Goal: Information Seeking & Learning: Check status

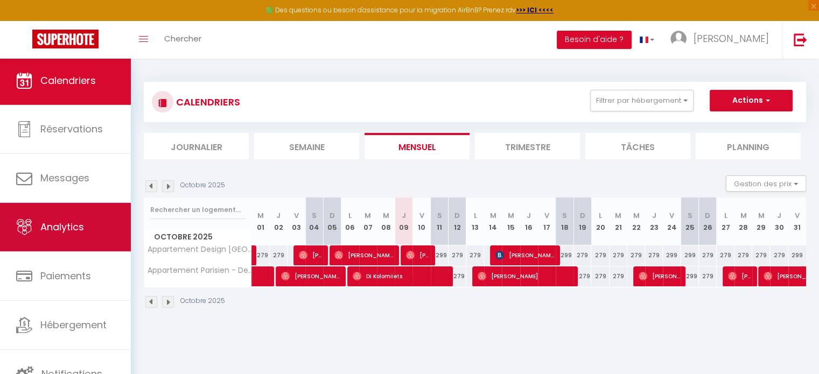
click at [71, 214] on link "Analytics" at bounding box center [65, 227] width 131 height 48
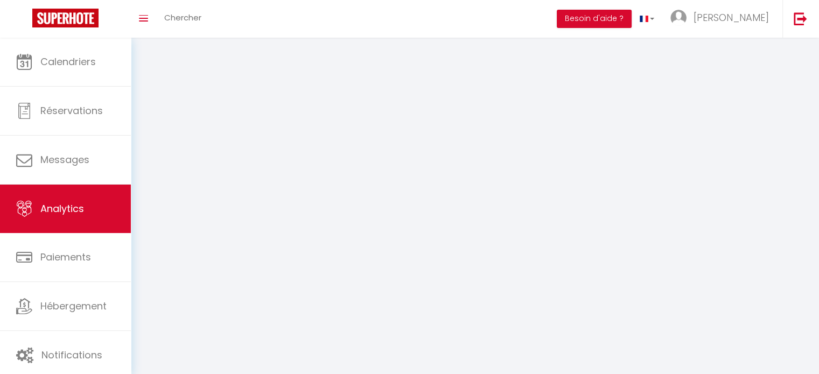
select select "2025"
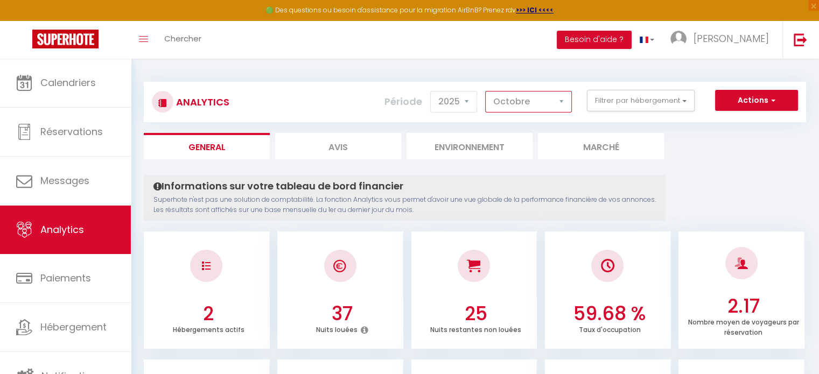
click at [545, 109] on select "[PERSON_NAME] Mars [PERSON_NAME] Juin Juillet Août Septembre Octobre Novembre D…" at bounding box center [528, 102] width 87 height 22
click at [486, 91] on select "[PERSON_NAME] Mars [PERSON_NAME] Juin Juillet Août Septembre Octobre Novembre D…" at bounding box center [528, 102] width 87 height 22
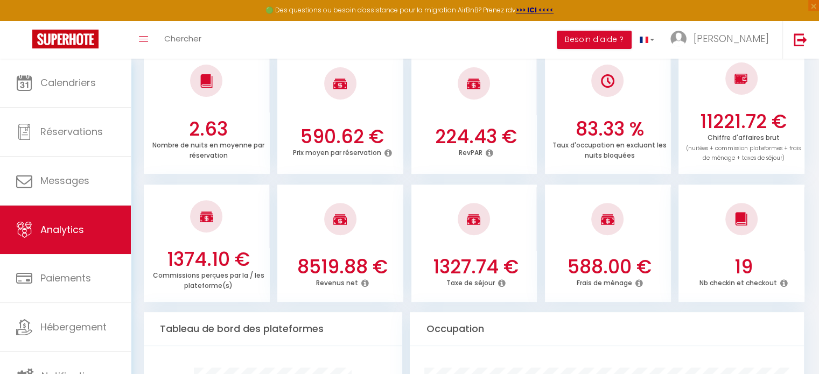
scroll to position [314, 0]
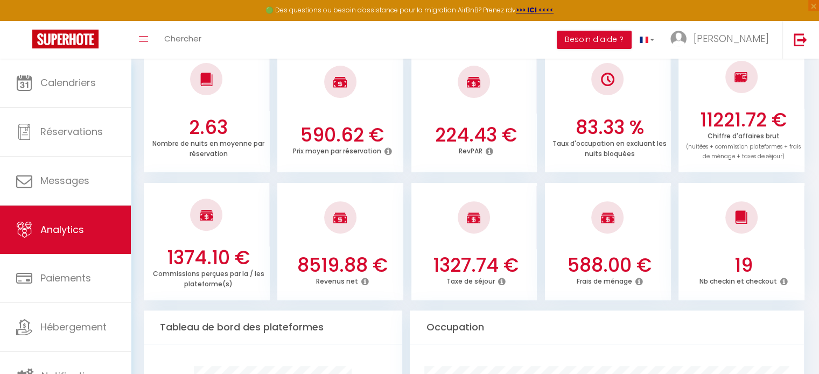
click at [367, 262] on h3 "8519.88 €" at bounding box center [342, 265] width 117 height 23
click at [297, 266] on h3 "8519.88 €" at bounding box center [342, 265] width 117 height 23
drag, startPoint x: 299, startPoint y: 264, endPoint x: 393, endPoint y: 265, distance: 94.2
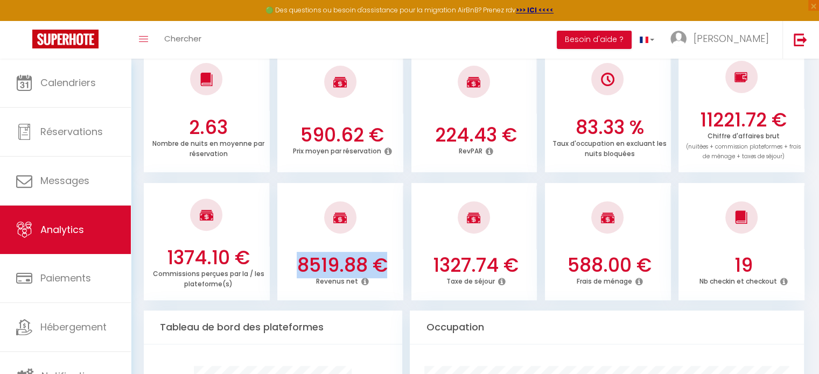
click at [393, 265] on h3 "8519.88 €" at bounding box center [342, 265] width 117 height 23
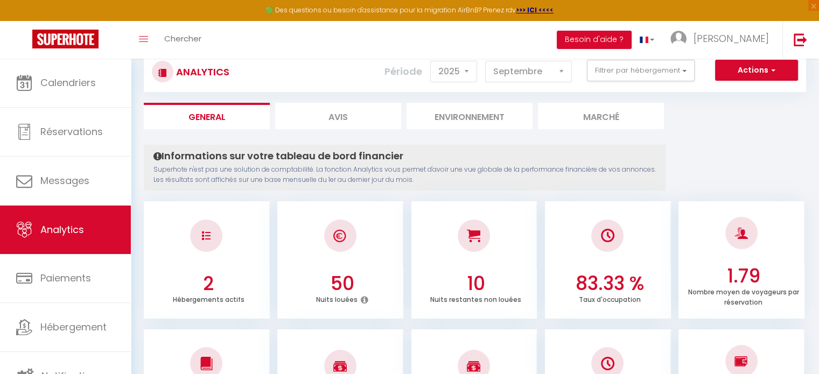
scroll to position [0, 0]
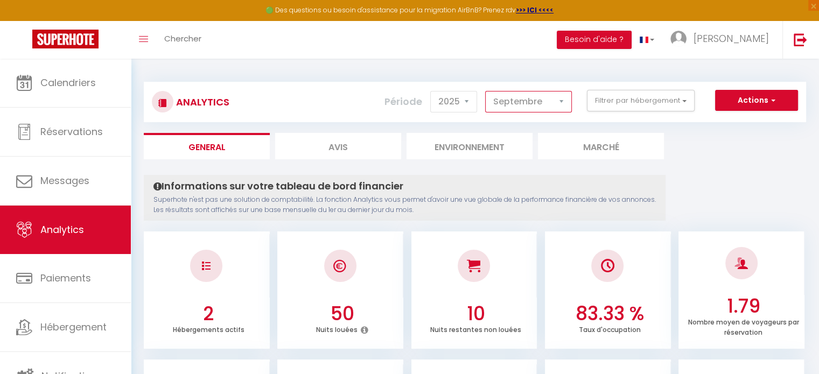
click at [516, 102] on select "[PERSON_NAME] Mars [PERSON_NAME] Juin Juillet Août Septembre Octobre Novembre D…" at bounding box center [528, 102] width 87 height 22
select select "10"
click at [486, 91] on select "[PERSON_NAME] Mars [PERSON_NAME] Juin Juillet Août Septembre Octobre Novembre D…" at bounding box center [528, 102] width 87 height 22
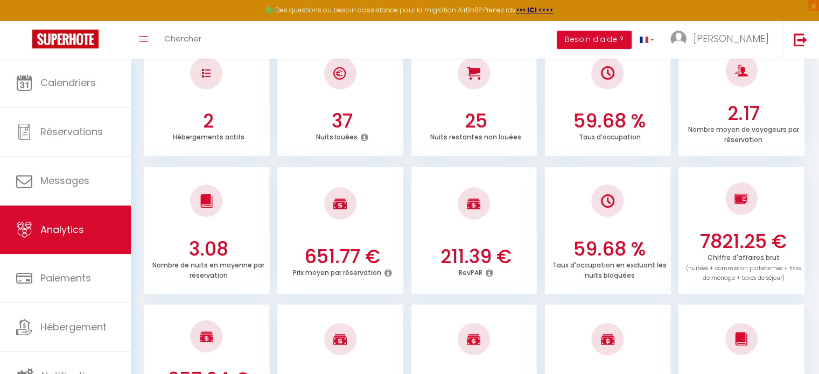
scroll to position [261, 0]
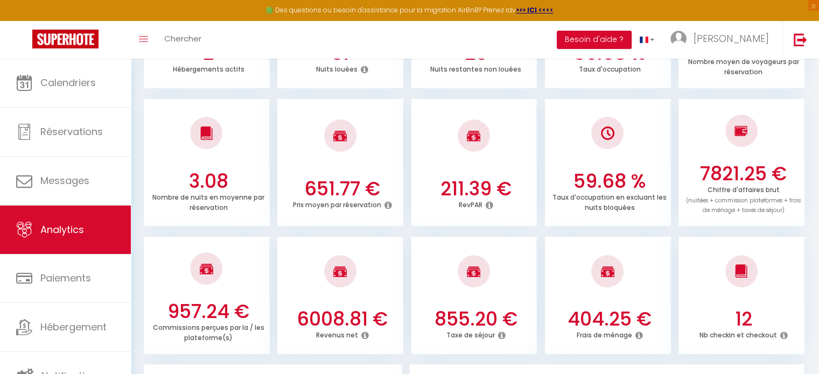
click at [328, 321] on h3 "6008.81 €" at bounding box center [342, 319] width 117 height 23
click at [327, 321] on h3 "6008.81 €" at bounding box center [342, 319] width 117 height 23
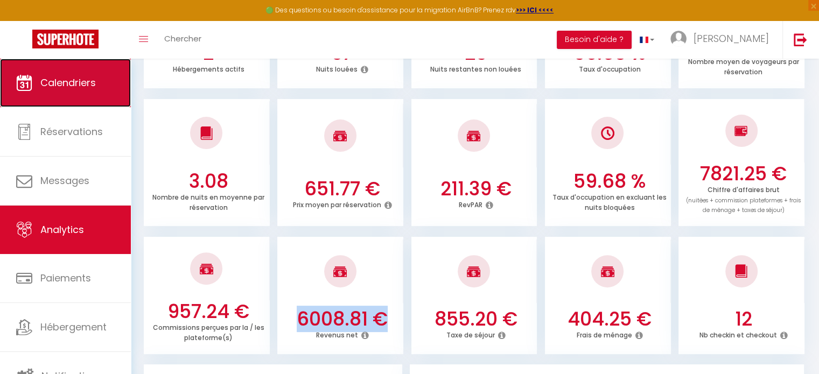
click at [97, 93] on link "Calendriers" at bounding box center [65, 83] width 131 height 48
